Goal: Information Seeking & Learning: Learn about a topic

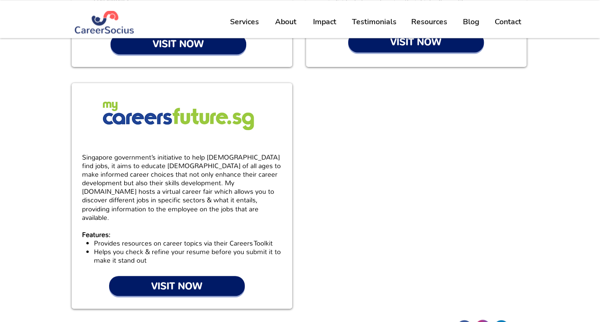
scroll to position [712, 0]
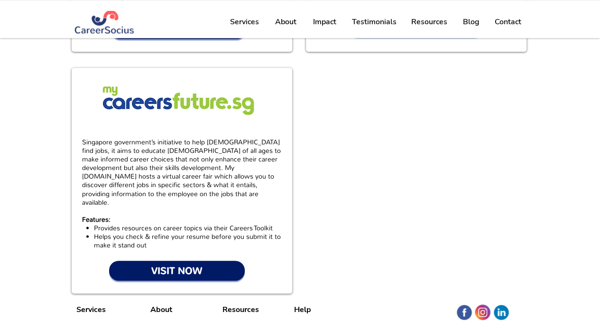
click at [245, 215] on p "Features:" at bounding box center [181, 219] width 199 height 9
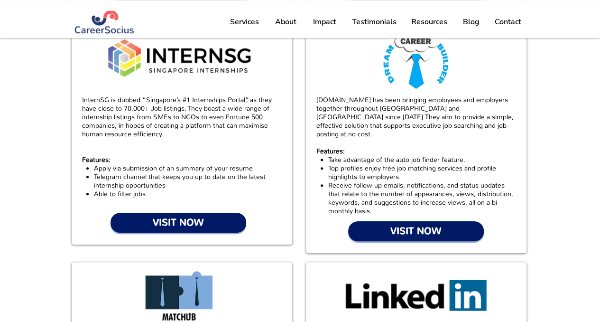
scroll to position [0, 0]
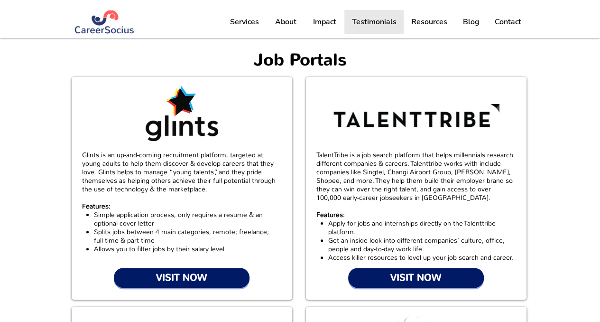
click at [392, 26] on p "Testimonials" at bounding box center [374, 22] width 54 height 24
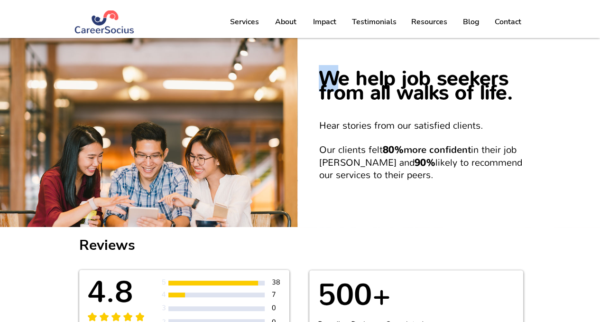
drag, startPoint x: 331, startPoint y: 77, endPoint x: 535, endPoint y: 102, distance: 205.1
click at [535, 102] on div "We help job seekers from all walks of life. Hear stories from our satisfied cli…" at bounding box center [449, 132] width 303 height 189
click at [521, 100] on h4 "We help job seekers from all walks of life." at bounding box center [420, 87] width 203 height 28
drag, startPoint x: 532, startPoint y: 96, endPoint x: 512, endPoint y: 107, distance: 22.7
click at [512, 107] on div "main content" at bounding box center [449, 132] width 303 height 189
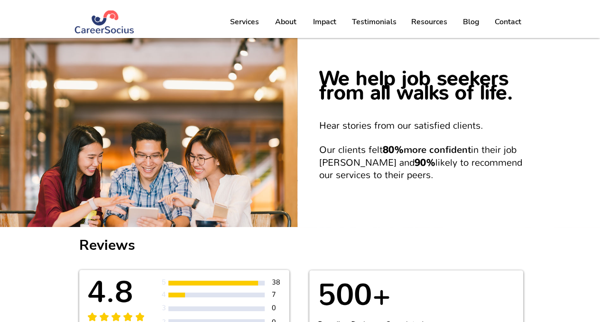
click at [512, 107] on div "main content" at bounding box center [449, 132] width 303 height 189
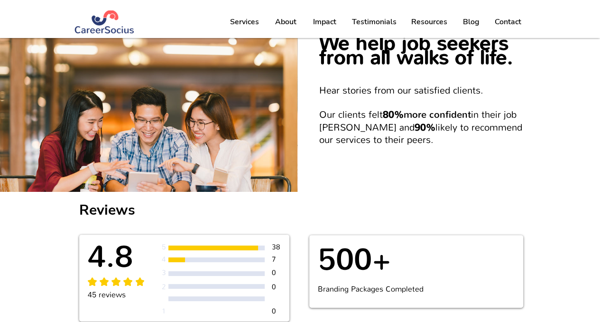
scroll to position [47, 0]
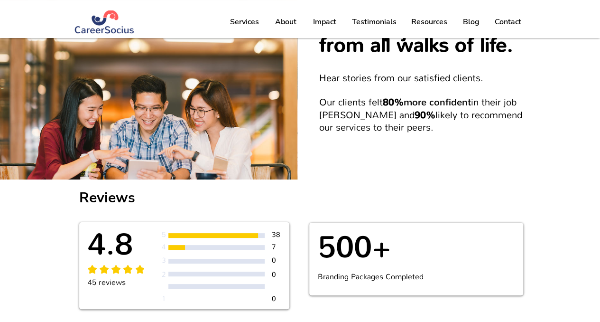
click at [512, 107] on p "Hear stories from our satisfied clients. Our clients felt 80% more confident in…" at bounding box center [420, 102] width 203 height 61
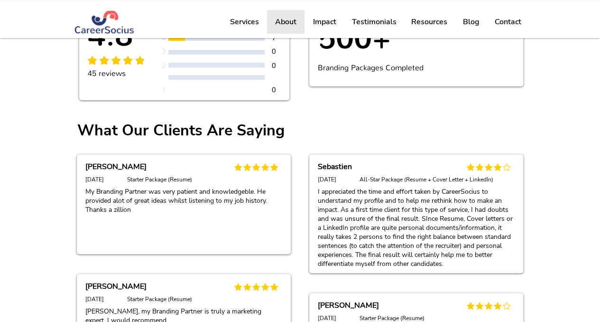
scroll to position [135, 0]
